Goal: Task Accomplishment & Management: Manage account settings

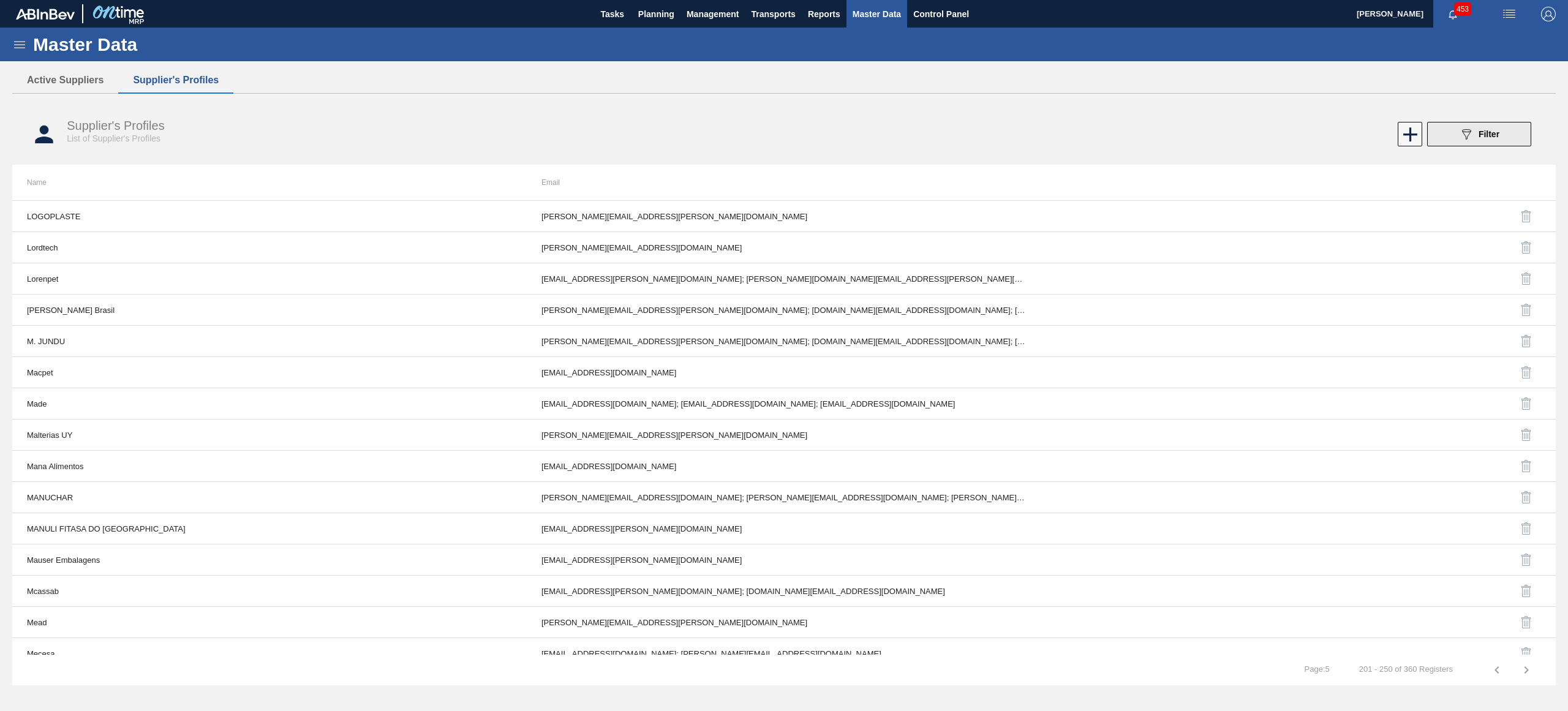
click at [1475, 135] on div "089F7B8B-B2A5-4AFE-B5C0-19BA573D28AC Filter" at bounding box center [1479, 134] width 41 height 14
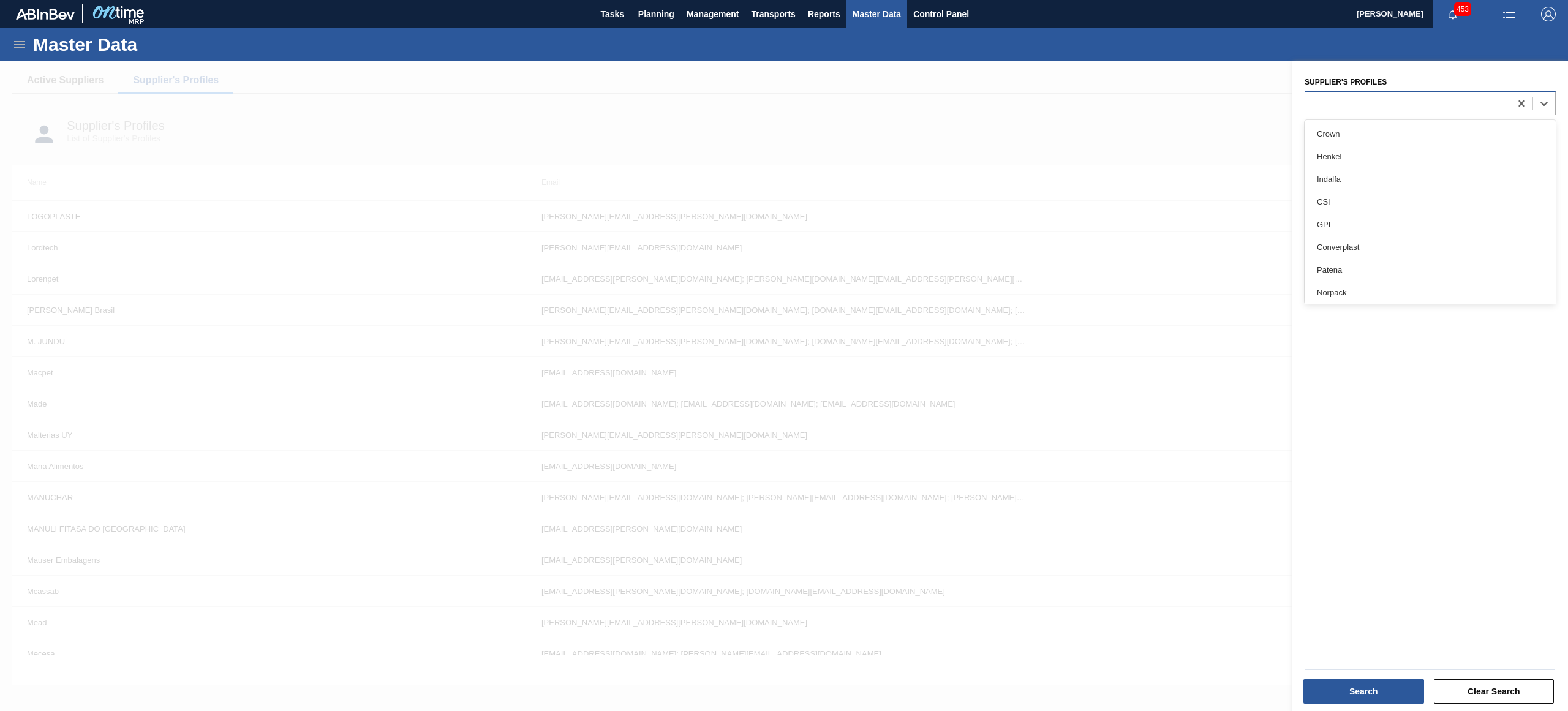
click at [1462, 101] on div at bounding box center [1407, 103] width 205 height 18
type Profiles "ball"
click at [1444, 121] on div "Ball Ball Chile" at bounding box center [1430, 145] width 251 height 50
click at [1440, 125] on div "Ball" at bounding box center [1430, 133] width 251 height 22
click at [1390, 697] on button "Search" at bounding box center [1363, 691] width 121 height 25
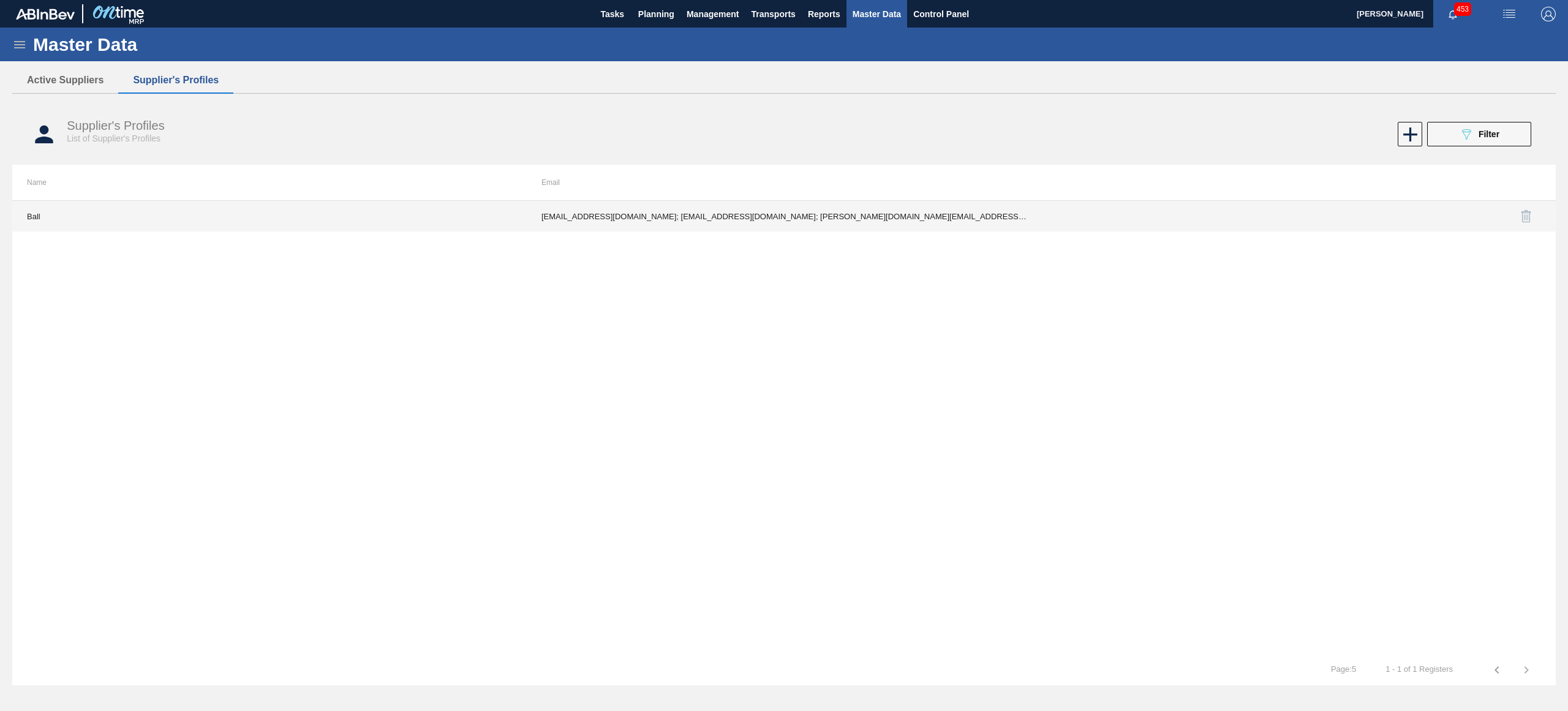
click at [806, 217] on td "fabiana.miranda@ball.com; jjunio10@ball.com; joao.azevedo@ball.com; lavilson.ju…" at bounding box center [784, 216] width 515 height 30
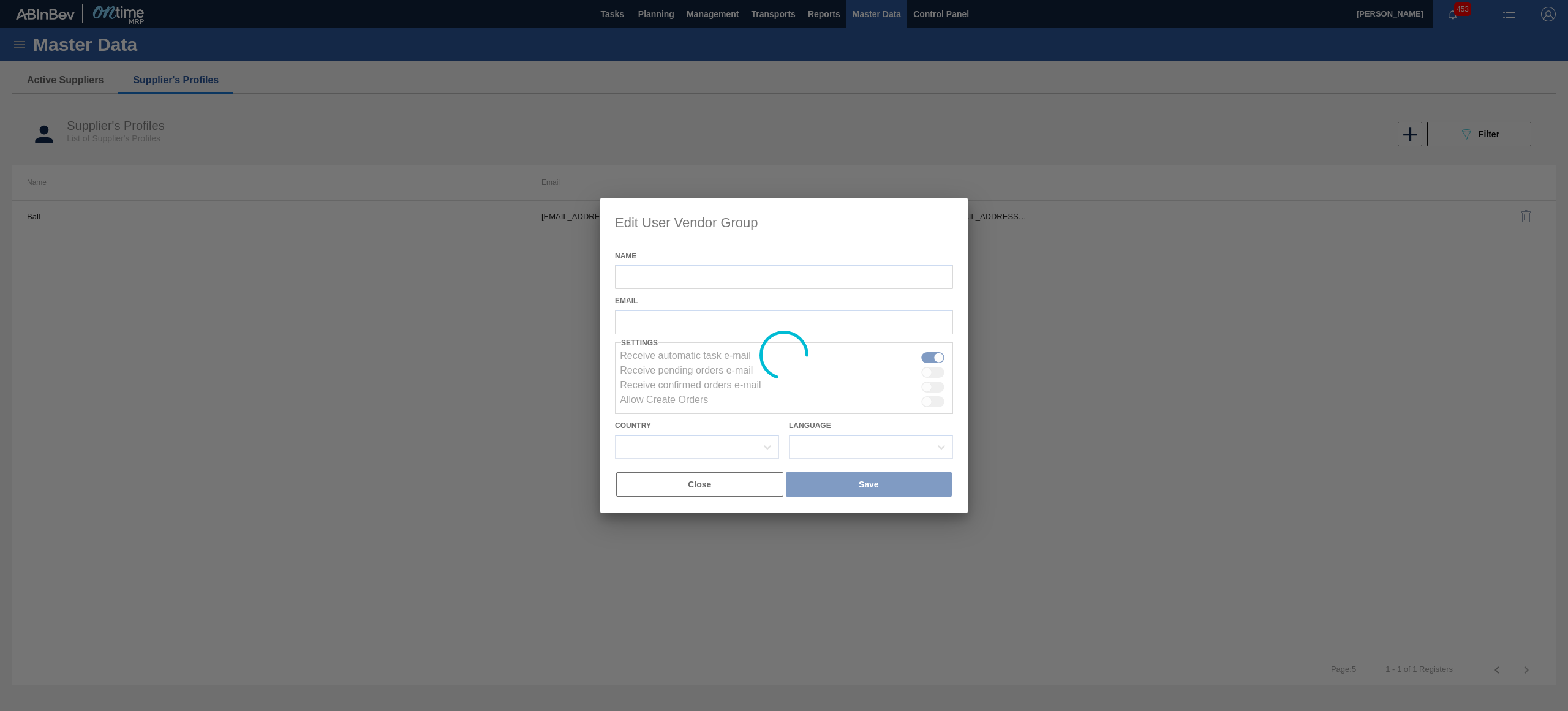
type input "Ball"
checkbox input "true"
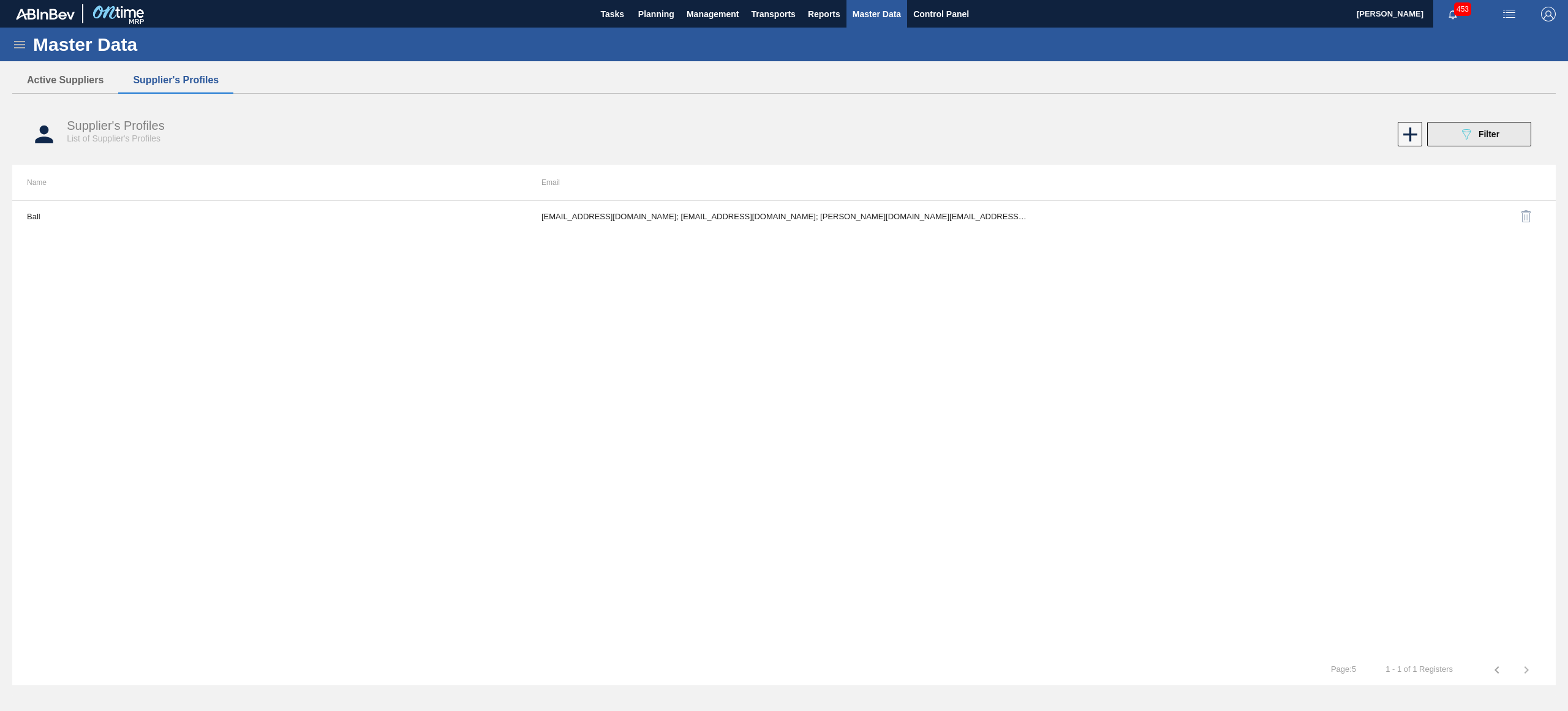
click at [1486, 142] on button "089F7B8B-B2A5-4AFE-B5C0-19BA573D28AC Filter" at bounding box center [1479, 134] width 104 height 25
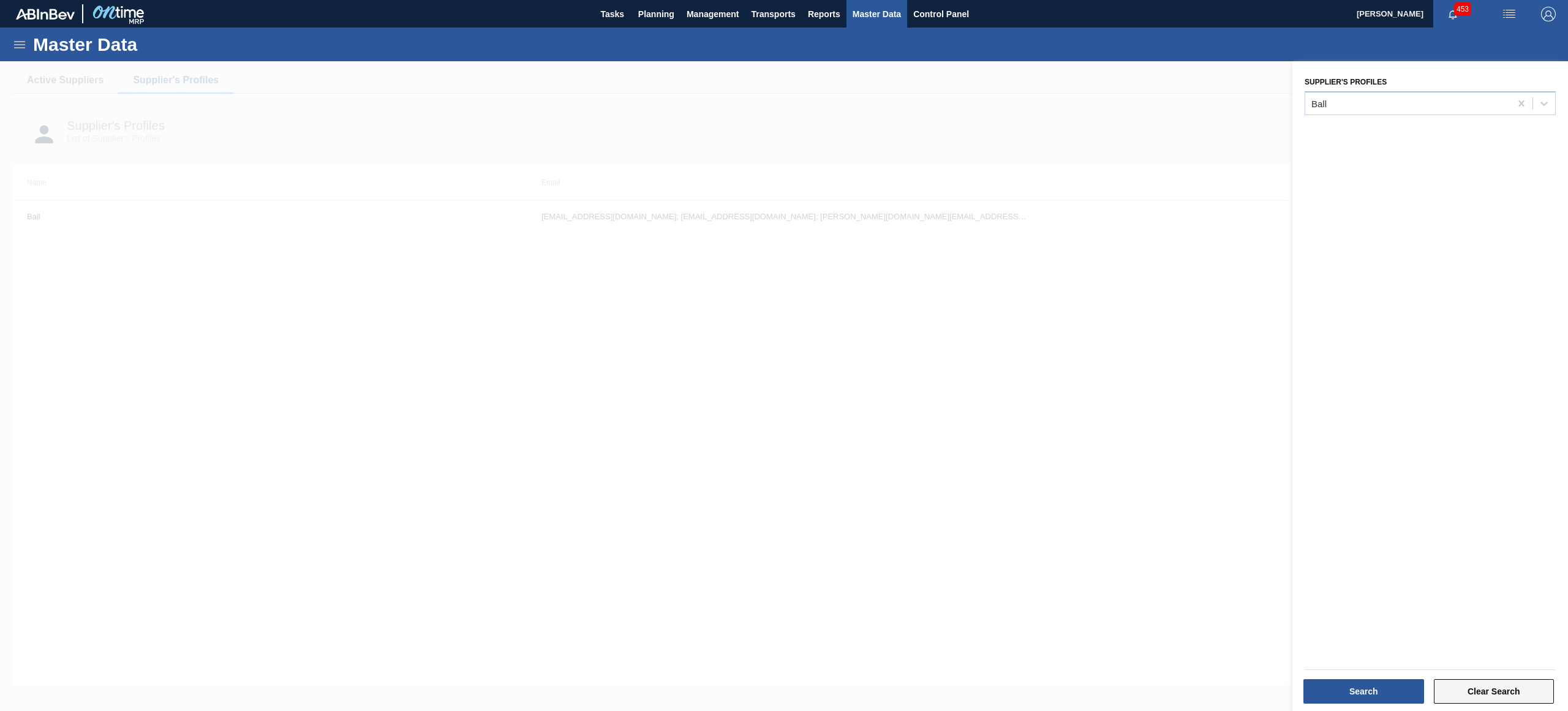
click at [1488, 691] on button "Clear Search" at bounding box center [1494, 691] width 121 height 25
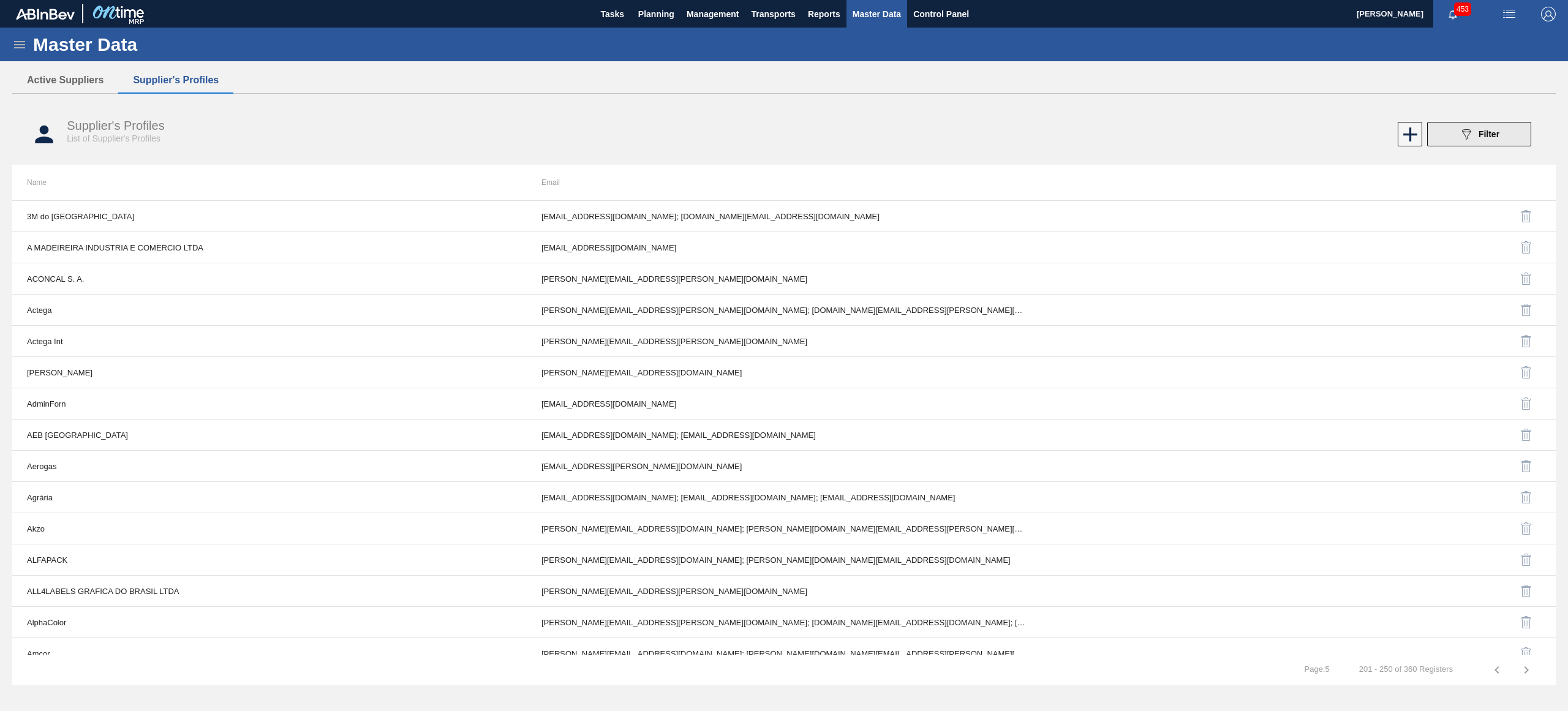
click at [1517, 136] on button "089F7B8B-B2A5-4AFE-B5C0-19BA573D28AC Filter" at bounding box center [1479, 134] width 104 height 25
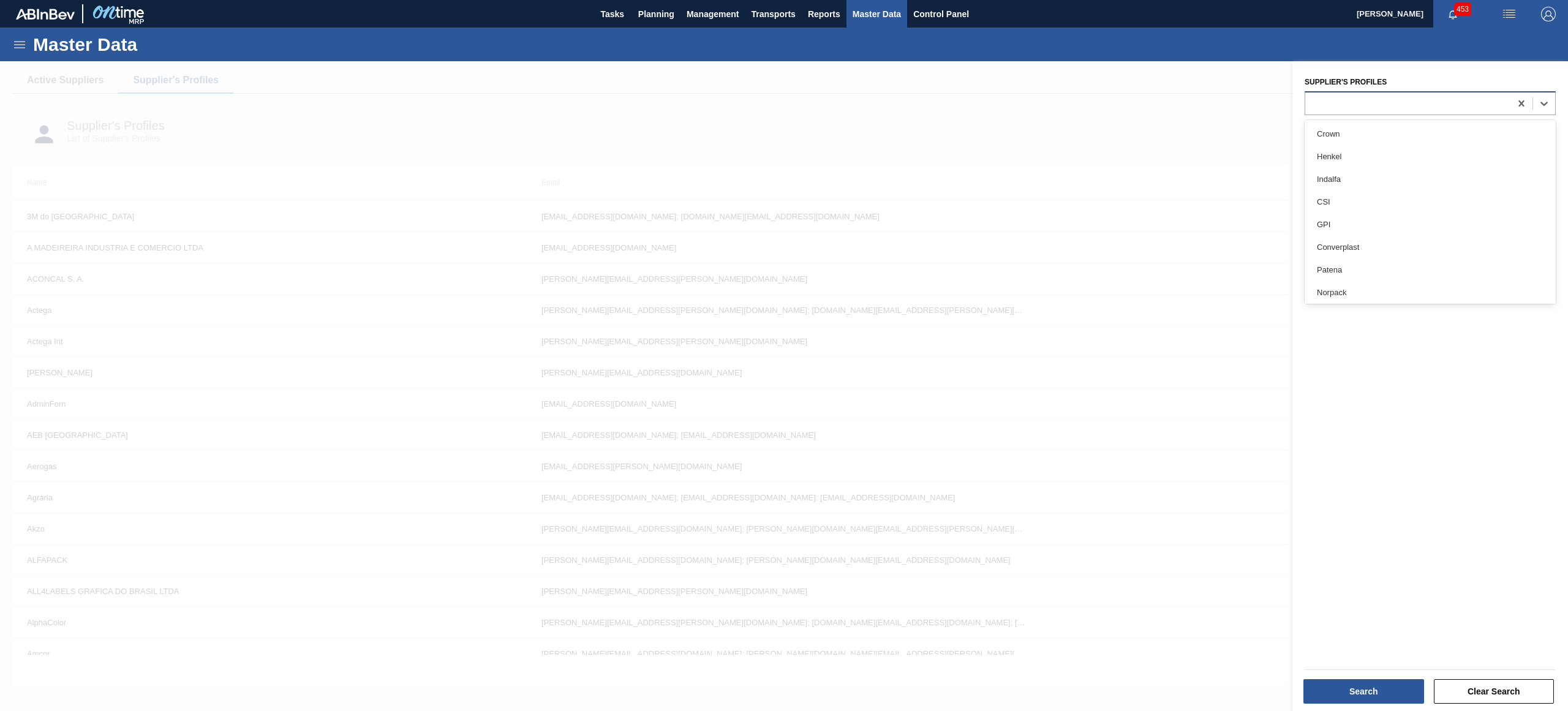
click at [1504, 110] on div at bounding box center [1407, 103] width 205 height 18
type Profiles "vid"
click at [1400, 153] on div "Fábrica Vidros" at bounding box center [1430, 156] width 251 height 22
click at [1378, 701] on button "Search" at bounding box center [1363, 691] width 121 height 25
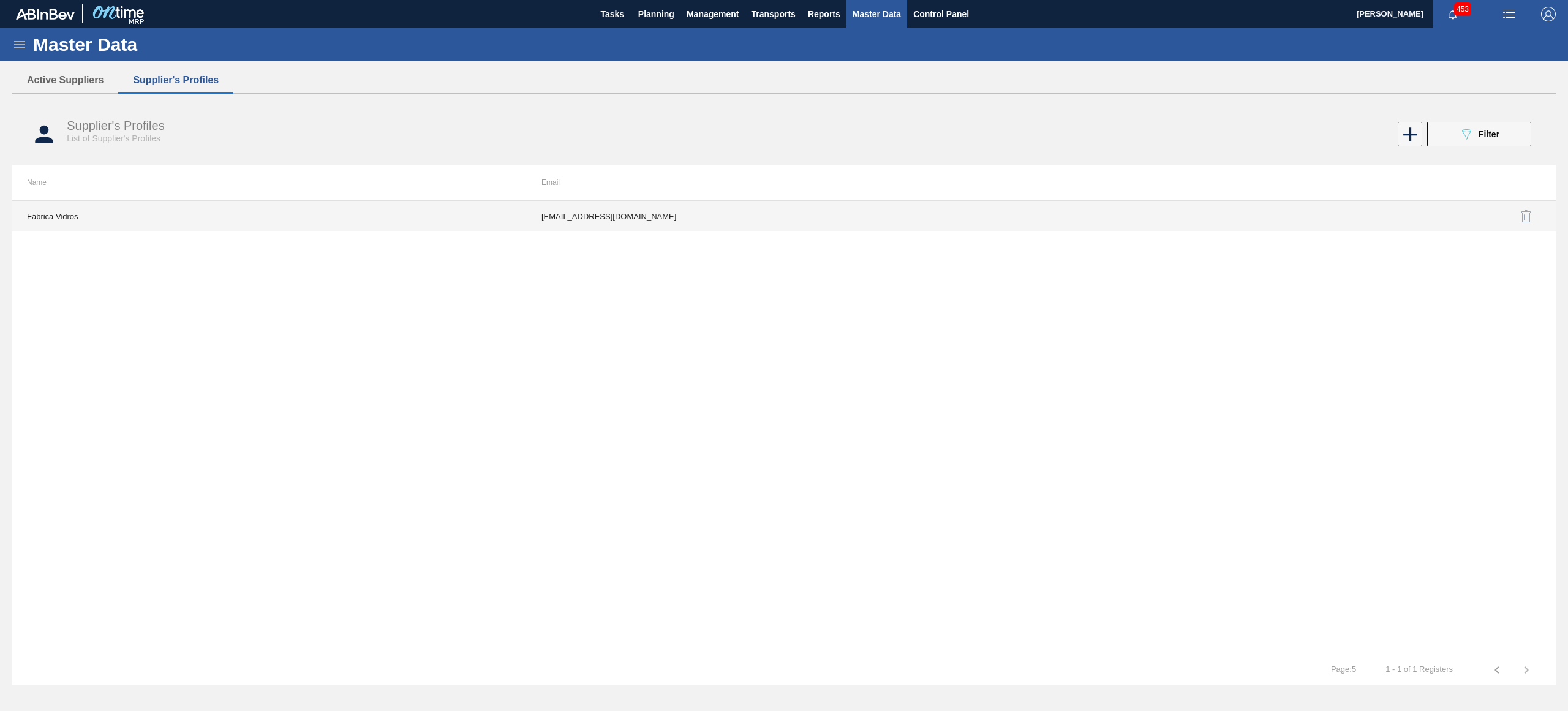
click at [584, 213] on td "99802214@ambev.com.br" at bounding box center [784, 216] width 515 height 30
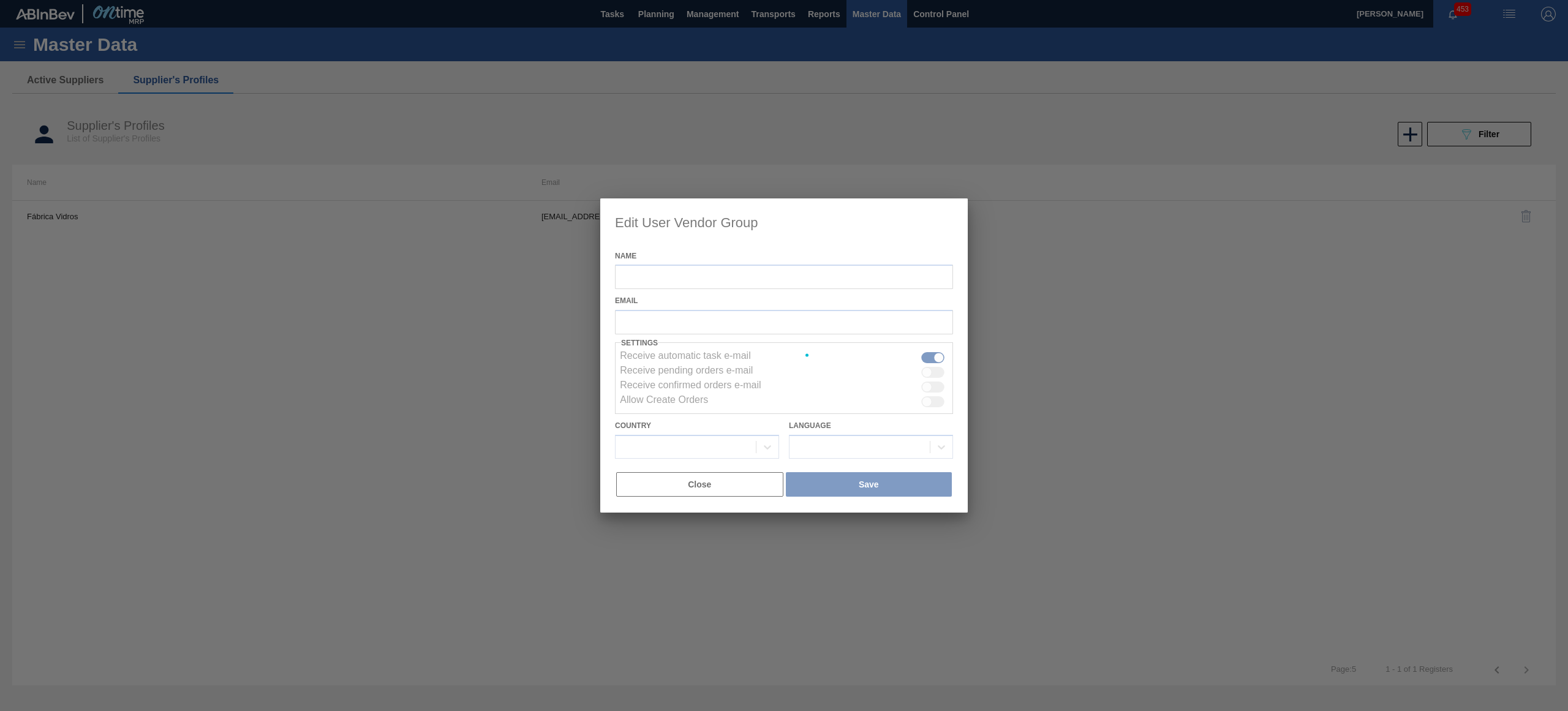
type input "Fábrica Vidros"
checkbox input "false"
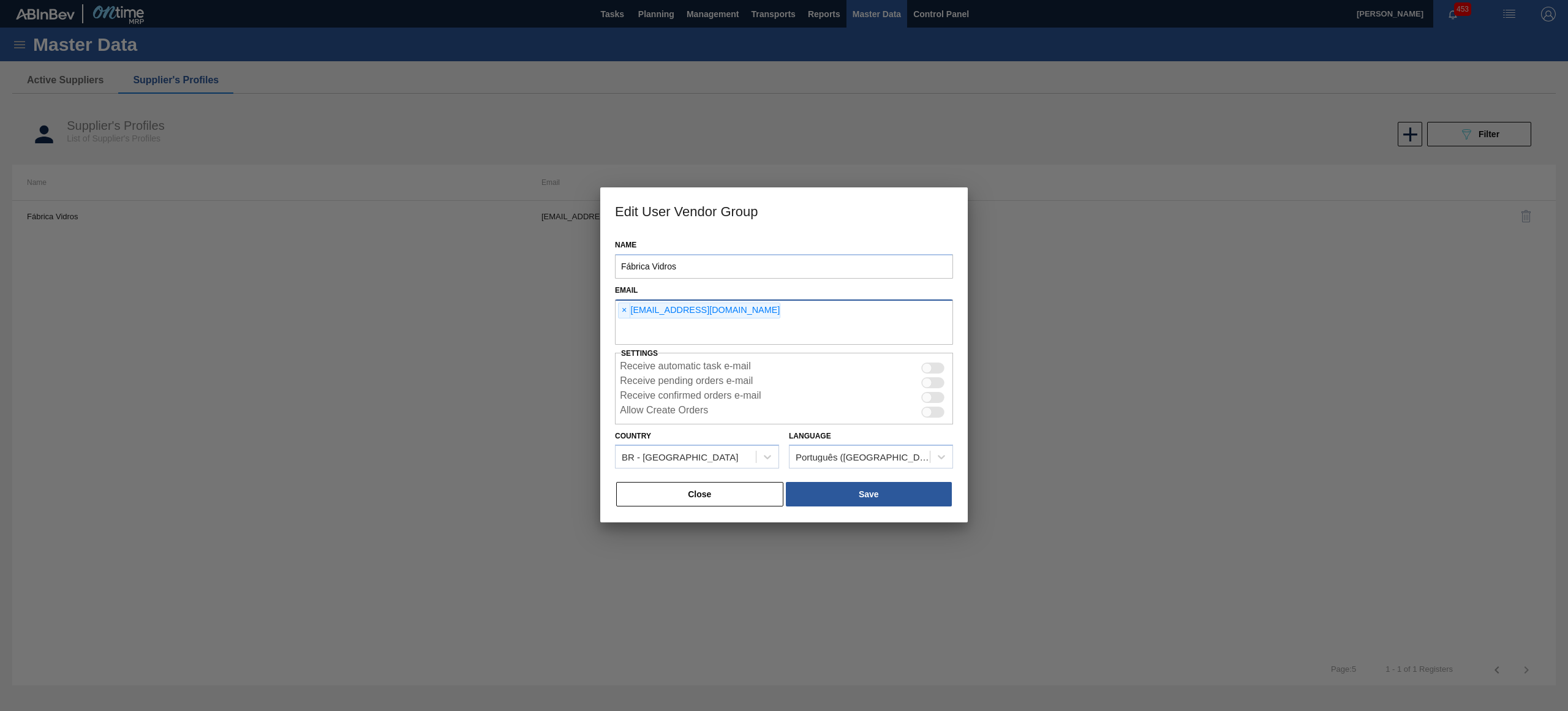
click at [690, 337] on input "text" at bounding box center [783, 333] width 338 height 23
type input "juliana.romanus@gmail.com"
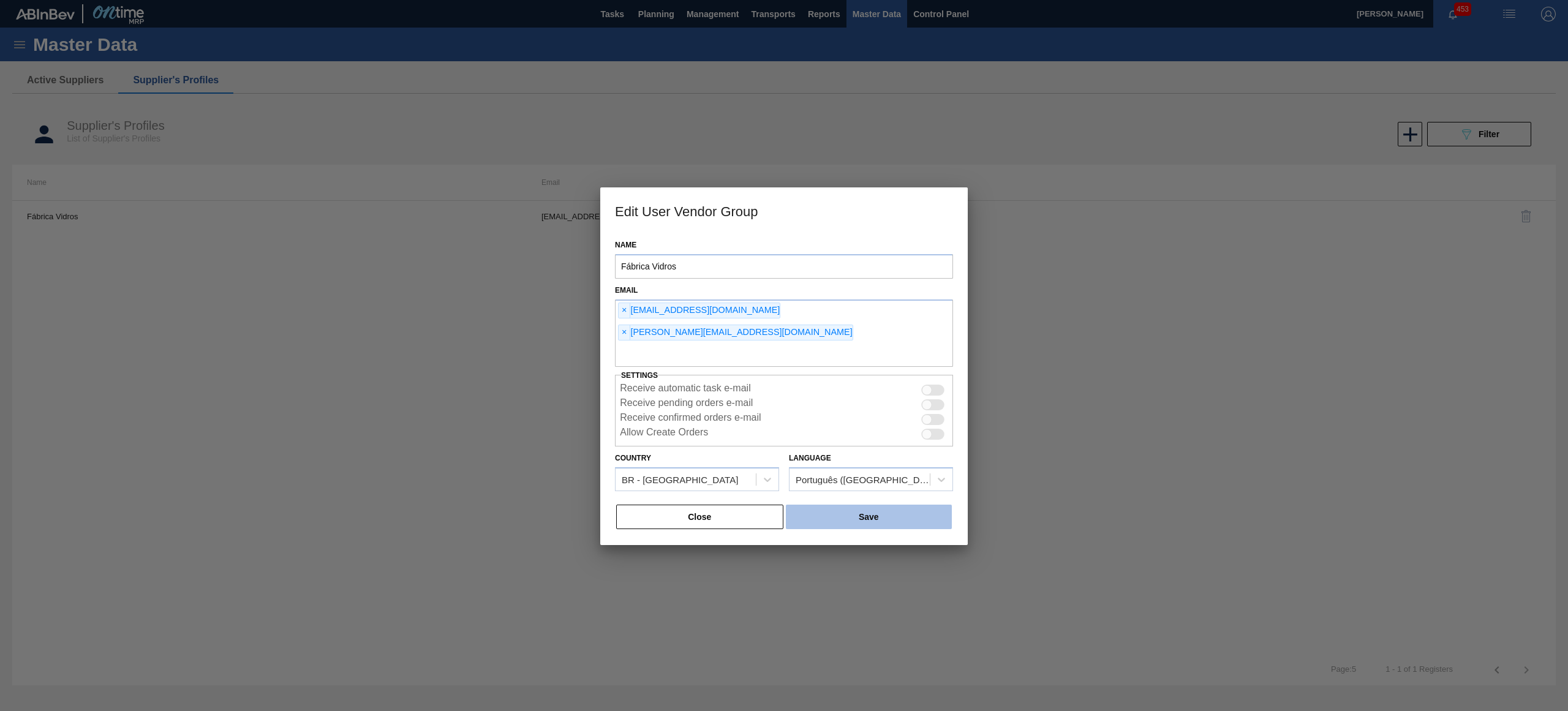
click at [877, 505] on button "Save" at bounding box center [869, 517] width 166 height 25
click at [631, 325] on span "×" at bounding box center [625, 332] width 12 height 14
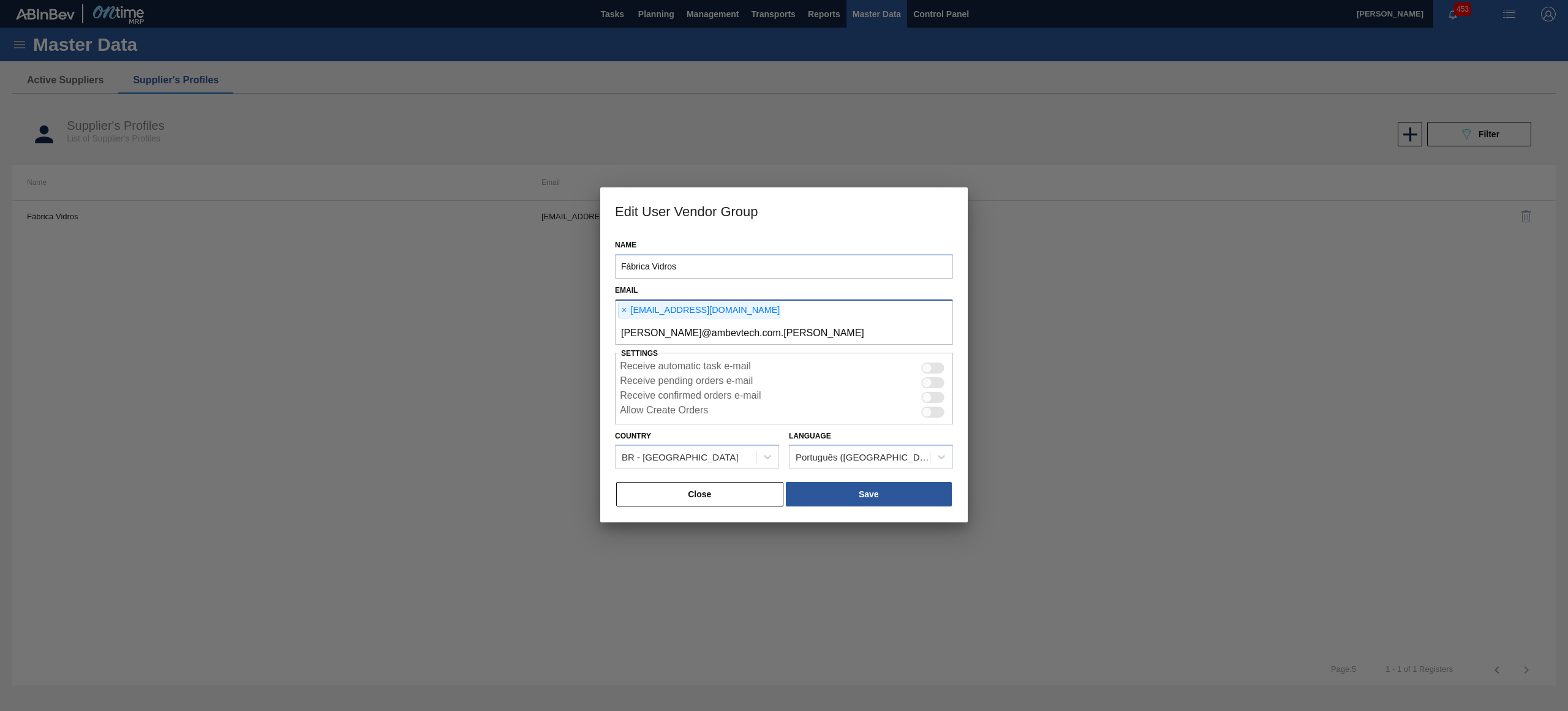
type input "juliana.romanus@ambevtech.com.br"
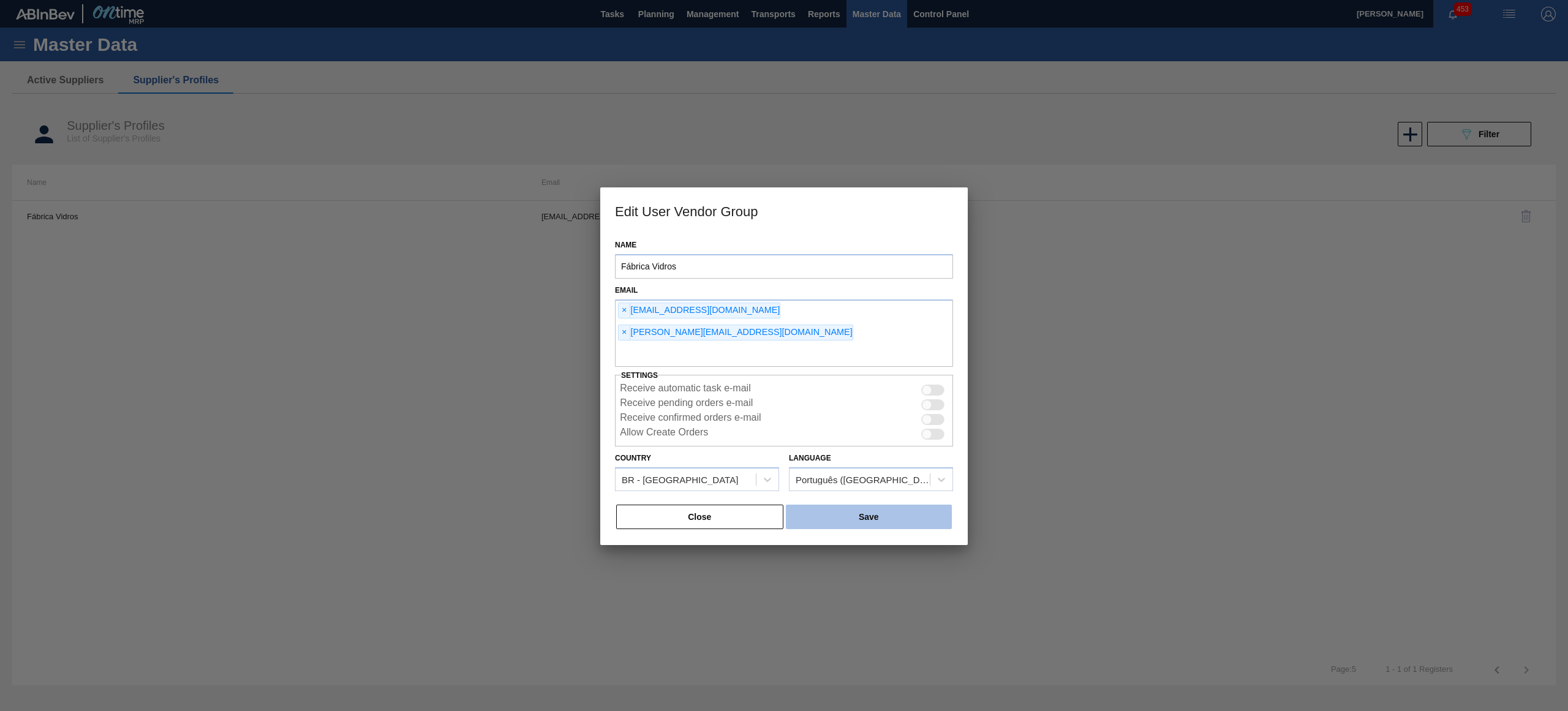
click at [877, 505] on button "Save" at bounding box center [869, 517] width 166 height 25
click at [631, 325] on span "×" at bounding box center [625, 332] width 12 height 14
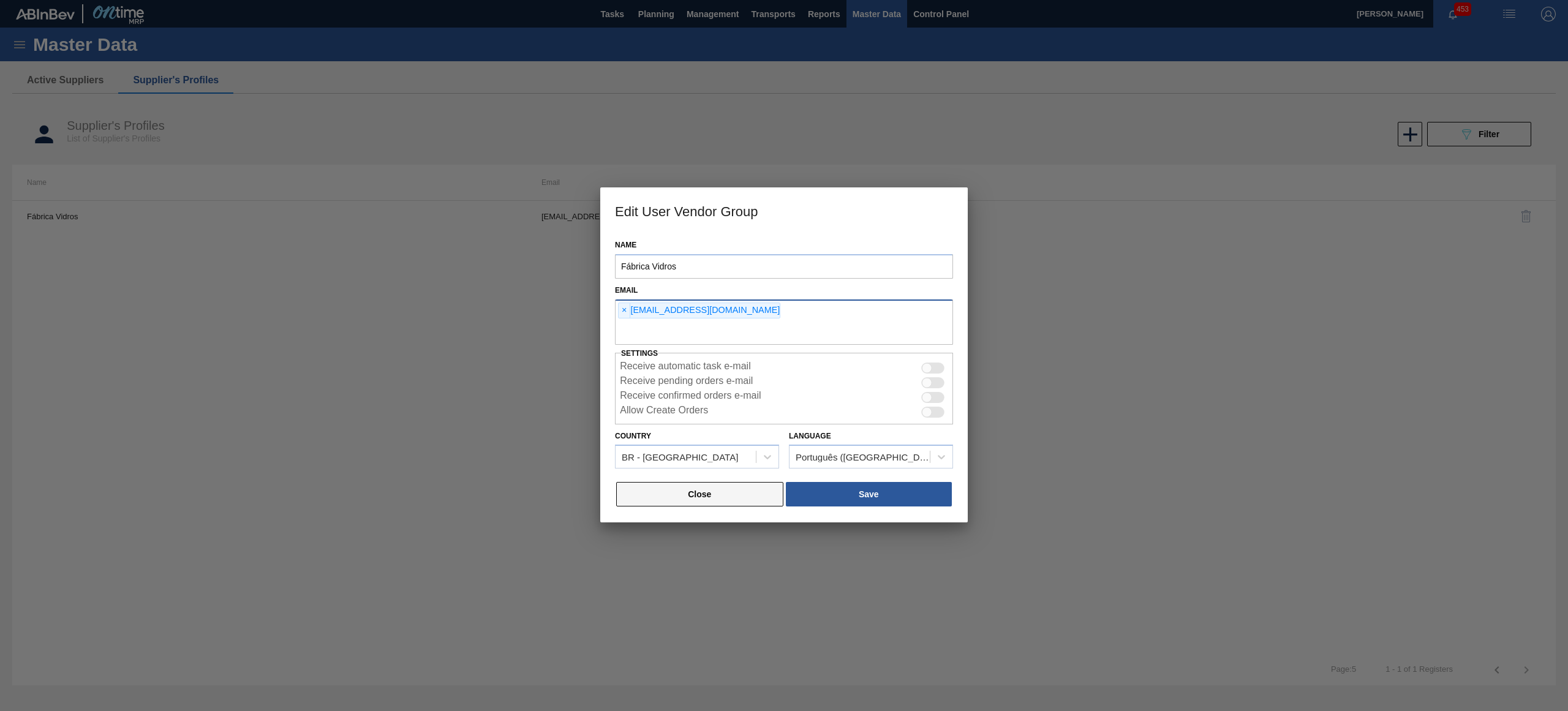
click at [717, 489] on button "Close" at bounding box center [699, 495] width 167 height 25
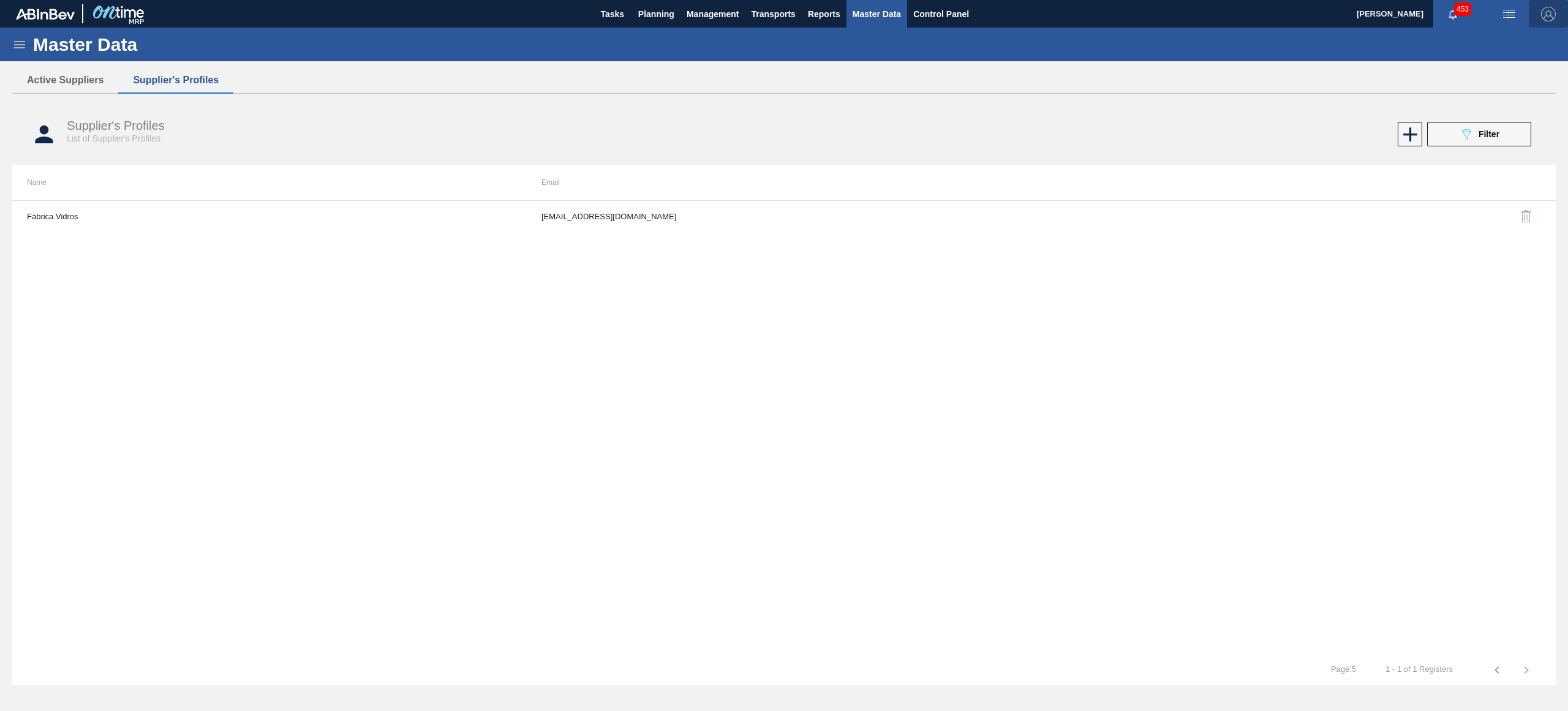
click at [1551, 17] on img "button" at bounding box center [1548, 14] width 14 height 14
click at [1485, 153] on li "Logout" at bounding box center [1508, 153] width 101 height 22
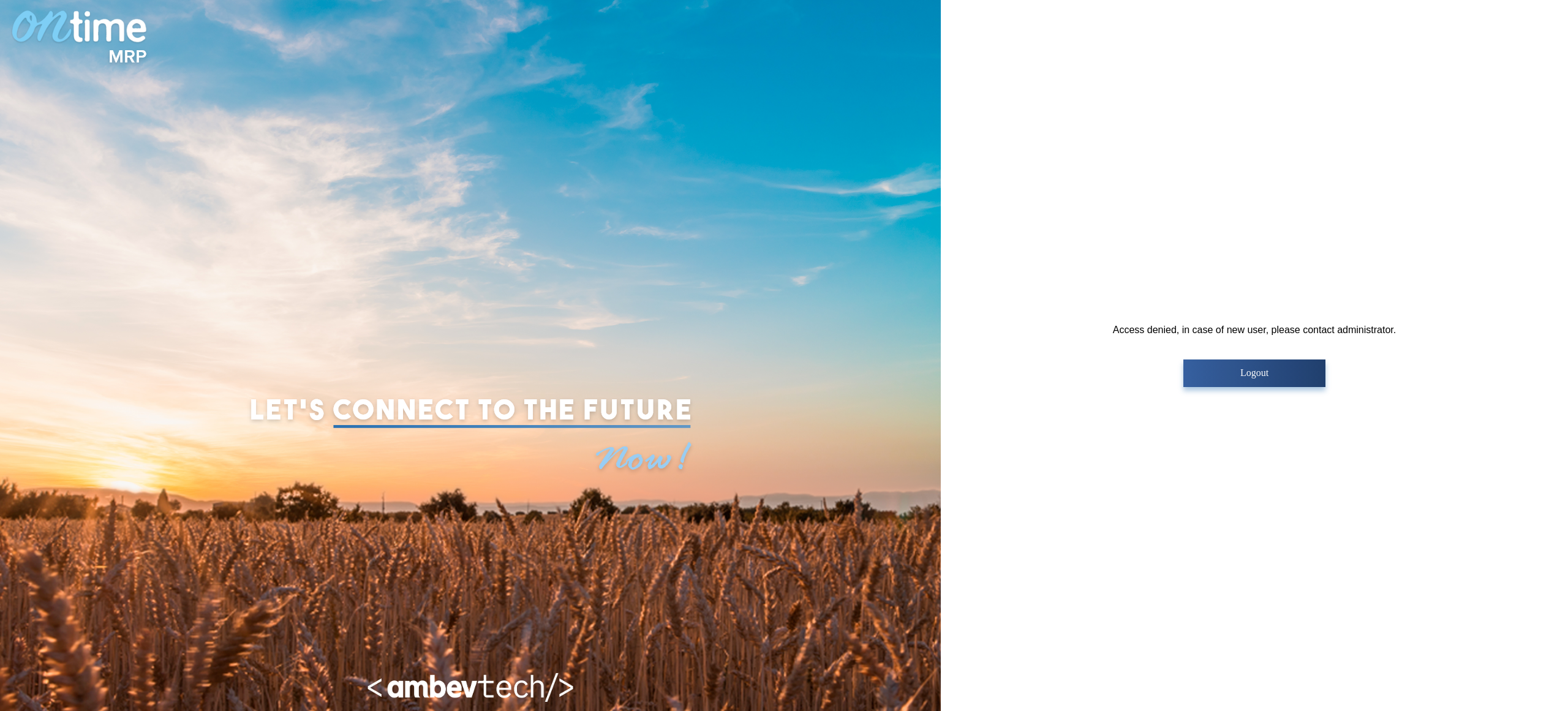
click at [1291, 376] on p "Logout" at bounding box center [1254, 373] width 134 height 11
